Goal: Information Seeking & Learning: Learn about a topic

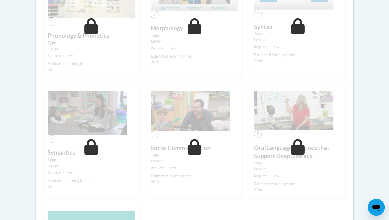
scroll to position [332, 0]
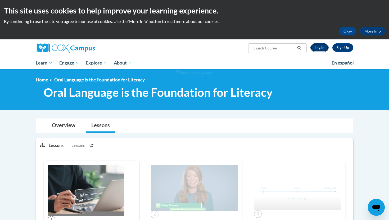
click at [319, 50] on link "Log In" at bounding box center [319, 47] width 18 height 8
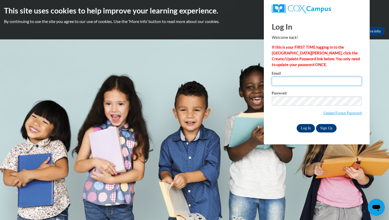
type input "tangela.wallace@k12.dc.gov"
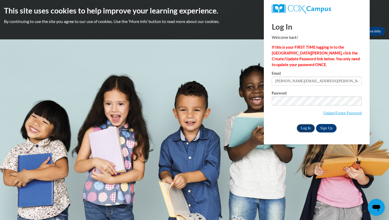
click at [306, 130] on input "Log In" at bounding box center [305, 128] width 19 height 8
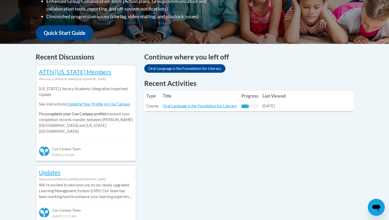
scroll to position [223, 0]
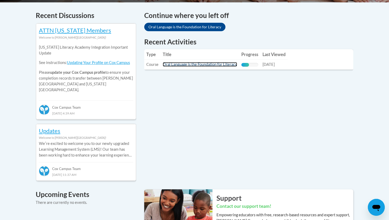
click at [204, 67] on link "Oral Language is the Foundation for Literacy" at bounding box center [200, 64] width 74 height 4
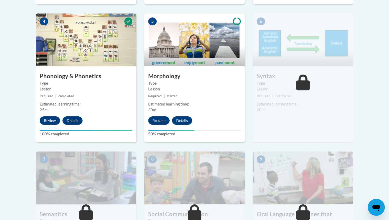
scroll to position [318, 0]
click at [160, 120] on button "Resume" at bounding box center [158, 120] width 21 height 8
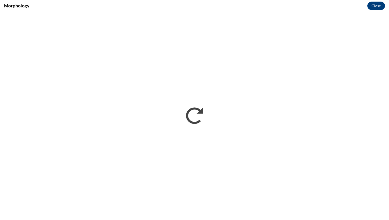
scroll to position [0, 0]
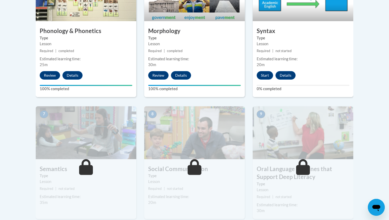
scroll to position [348, 0]
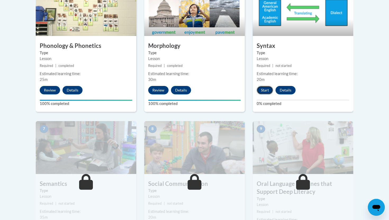
click at [262, 90] on button "Start" at bounding box center [264, 90] width 16 height 8
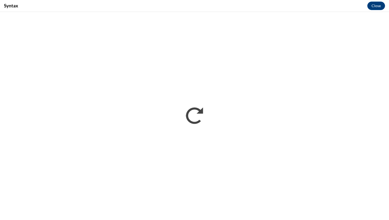
scroll to position [0, 0]
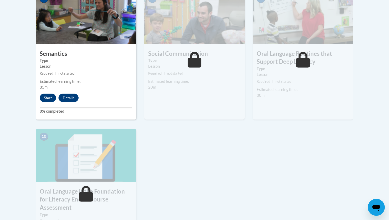
scroll to position [450, 0]
